Goal: Task Accomplishment & Management: Manage account settings

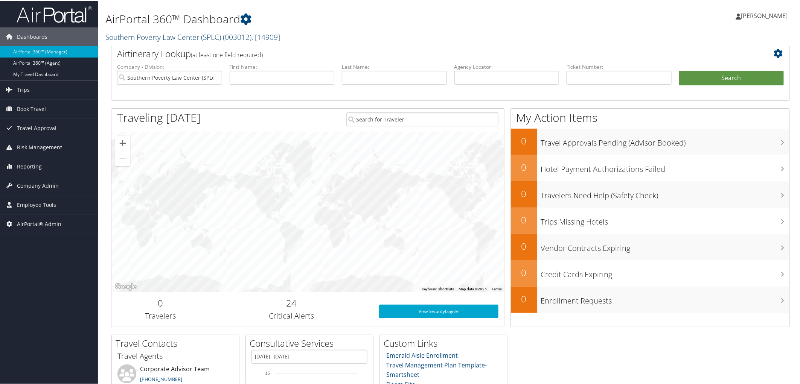
click at [115, 35] on link "Southern Poverty Law Center (SPLC) ( 003012 ) , [ 14909 ]" at bounding box center [192, 36] width 175 height 10
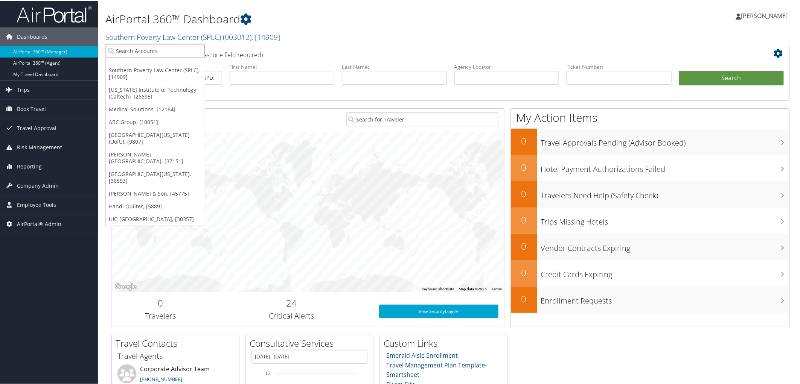
click at [123, 52] on input "search" at bounding box center [155, 50] width 99 height 14
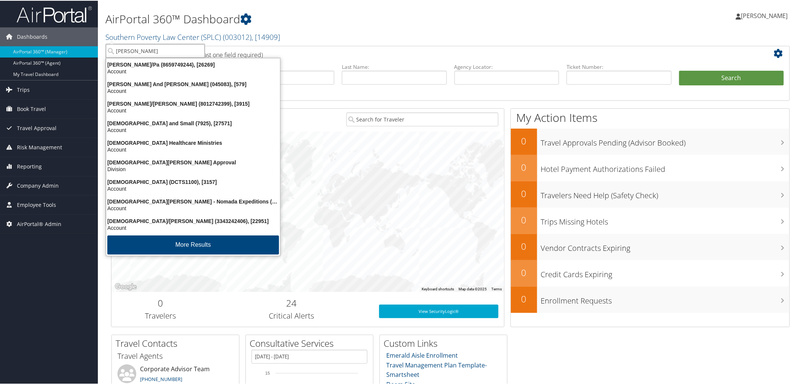
type input "christopherson"
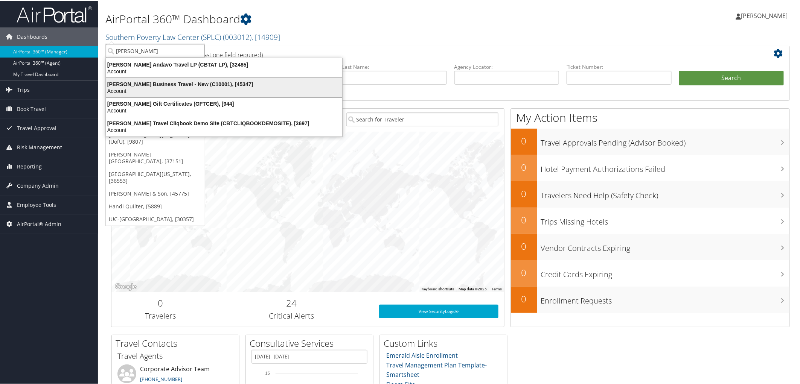
click at [154, 80] on div "Christopherson Business Travel - New (C10001), [45347]" at bounding box center [224, 83] width 245 height 7
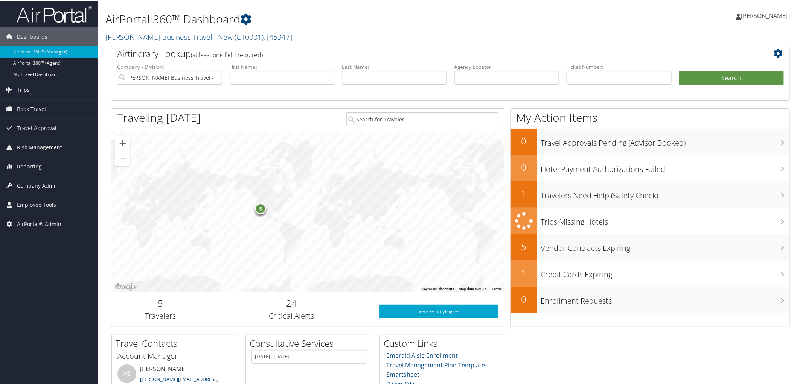
click at [35, 182] on span "Company Admin" at bounding box center [38, 185] width 42 height 19
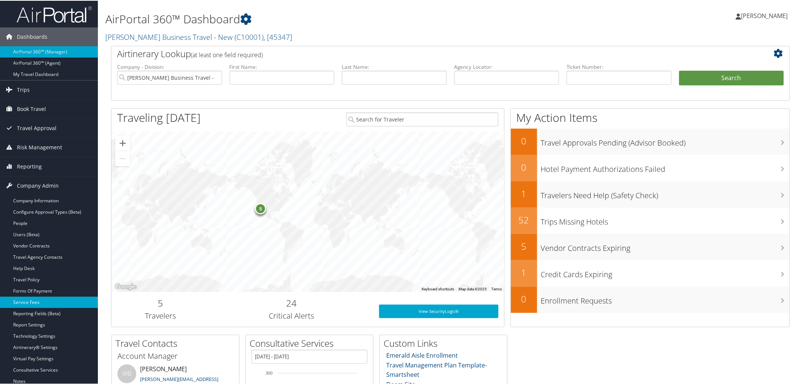
click at [29, 299] on link "Service Fees" at bounding box center [49, 301] width 98 height 11
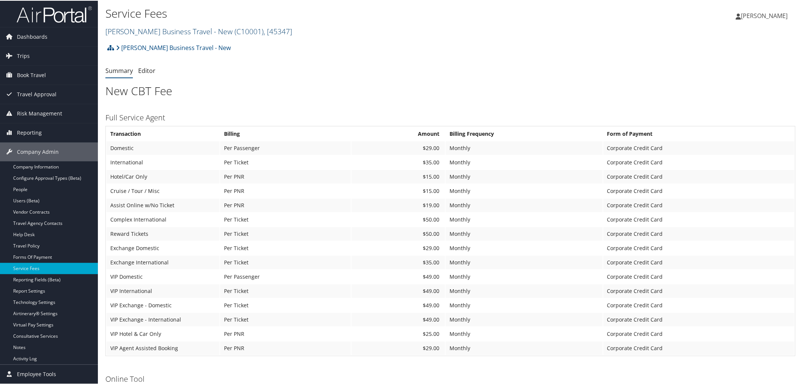
click at [149, 32] on link "Christopherson Business Travel - New ( C10001 ) , [ 45347 ]" at bounding box center [198, 31] width 187 height 10
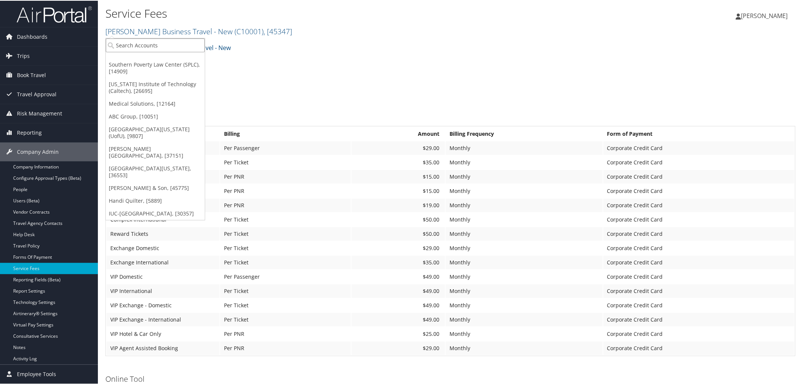
click at [154, 48] on input "search" at bounding box center [155, 45] width 99 height 14
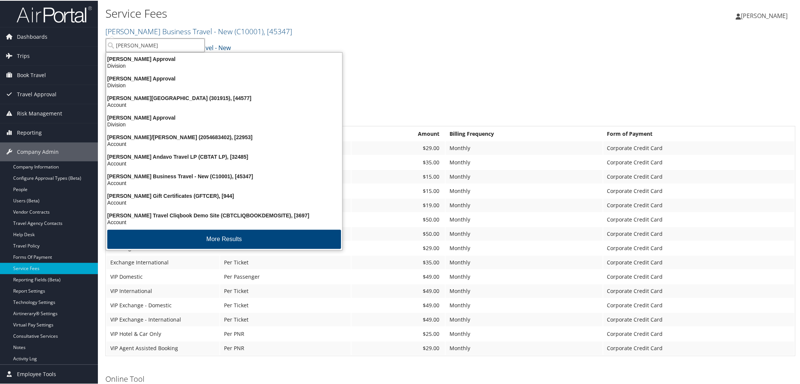
type input "christopherson"
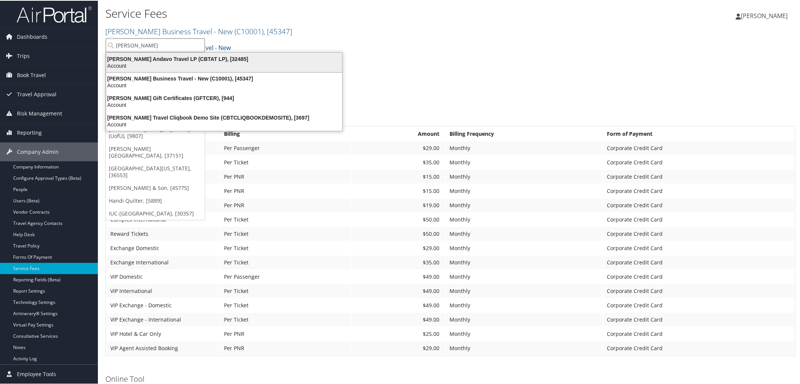
click at [152, 58] on div "Christopherson Andavo Travel LP (CBTAT LP), [32485]" at bounding box center [224, 58] width 245 height 7
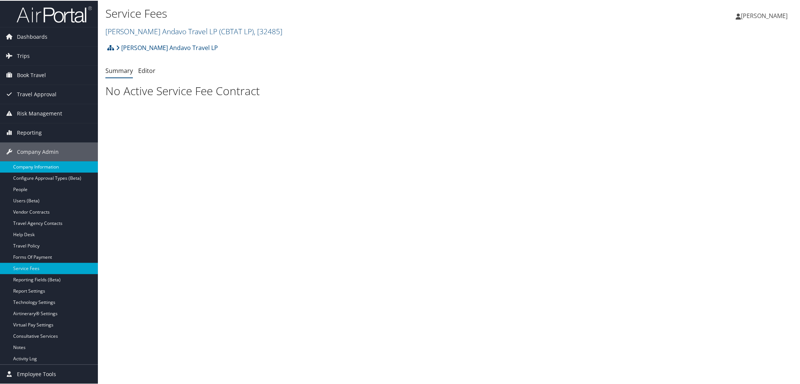
click at [46, 168] on link "Company Information" at bounding box center [49, 166] width 98 height 11
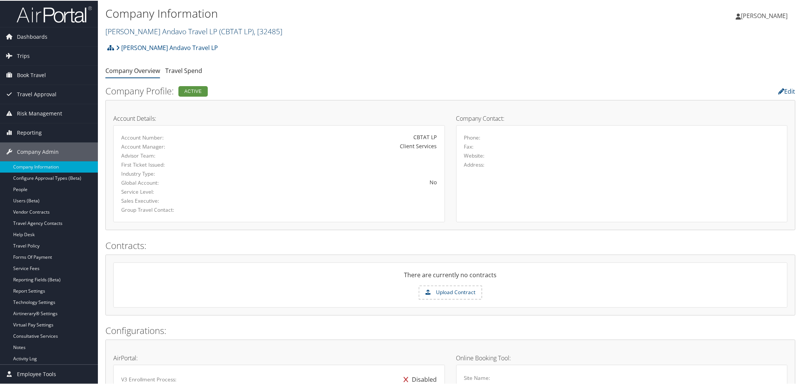
click at [141, 26] on link "[PERSON_NAME] Andavo Travel LP ( CBTAT LP ) , [ 32485 ]" at bounding box center [193, 31] width 177 height 10
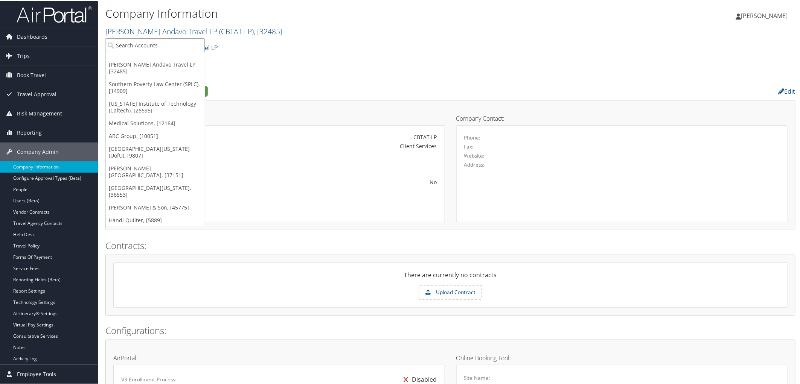
click at [142, 46] on input "search" at bounding box center [155, 45] width 99 height 14
type input "kpg"
click at [145, 57] on div "KPG Provider Services (302019), [45530]" at bounding box center [171, 58] width 138 height 7
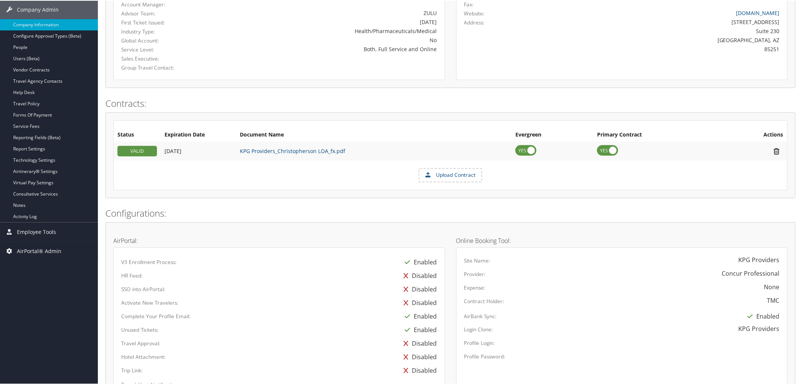
scroll to position [125, 0]
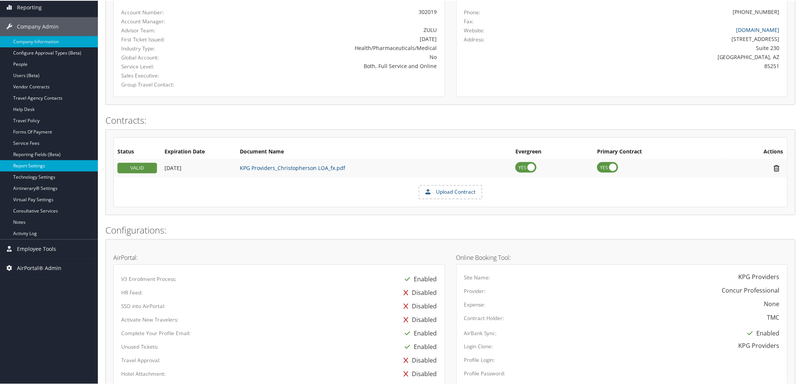
click at [44, 165] on link "Report Settings" at bounding box center [49, 165] width 98 height 11
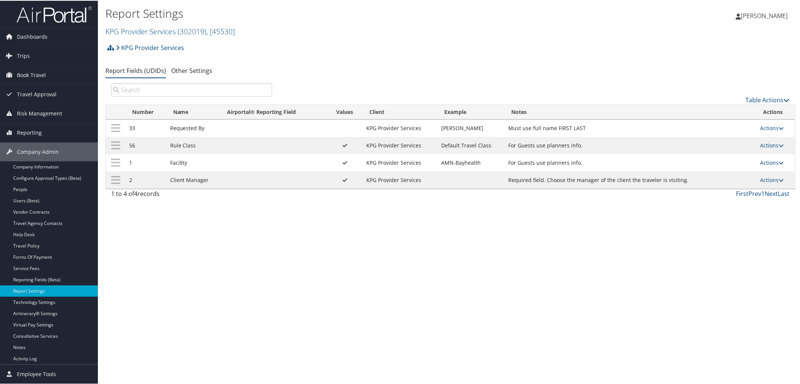
click at [771, 164] on link "Actions" at bounding box center [773, 162] width 24 height 7
click at [724, 176] on link "Update Report Field Values" at bounding box center [740, 174] width 81 height 13
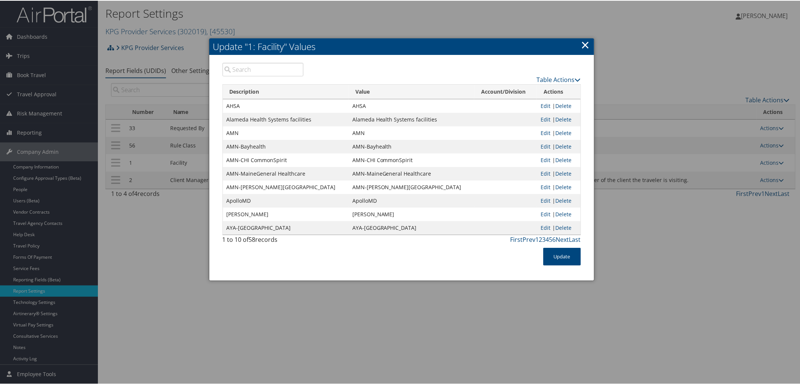
click at [583, 46] on link "×" at bounding box center [585, 44] width 9 height 15
